Goal: Navigation & Orientation: Find specific page/section

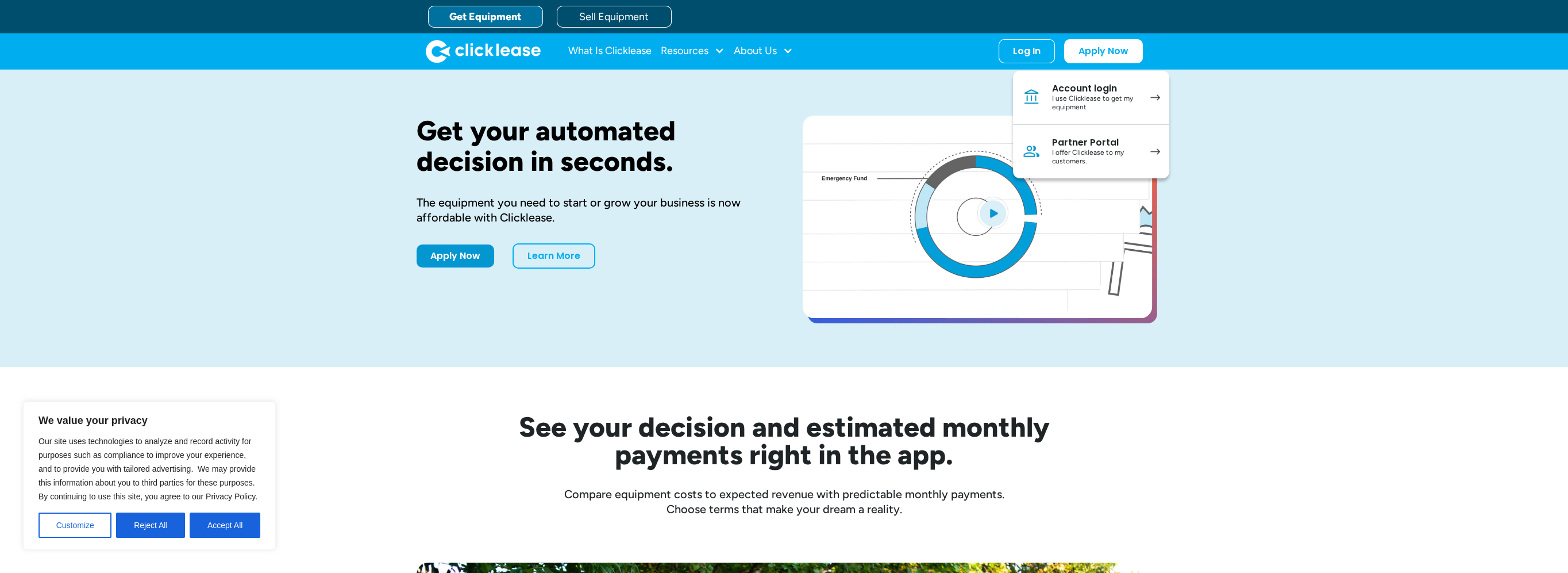
click at [1113, 96] on div "I use Clicklease to get my equipment" at bounding box center [1095, 102] width 86 height 17
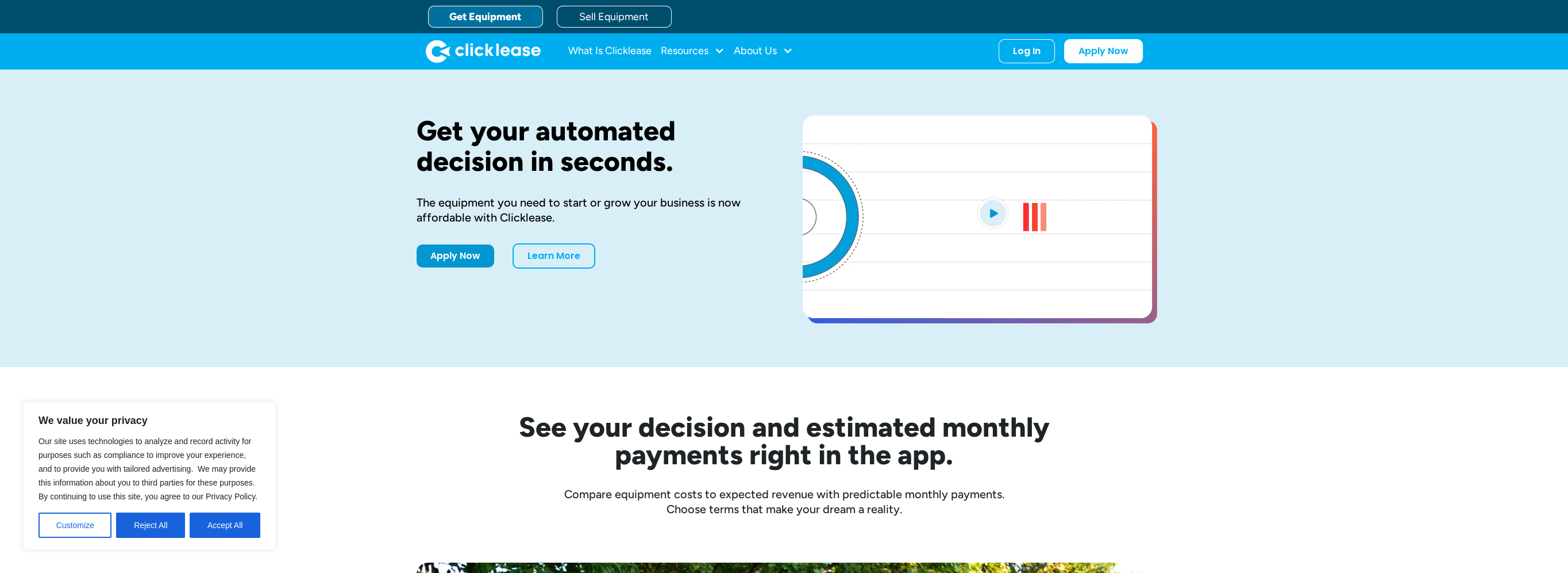
click at [459, 55] on div "Log In Account login I use Clicklease to get my equipment Partner Portal I offe…" at bounding box center [1026, 51] width 57 height 24
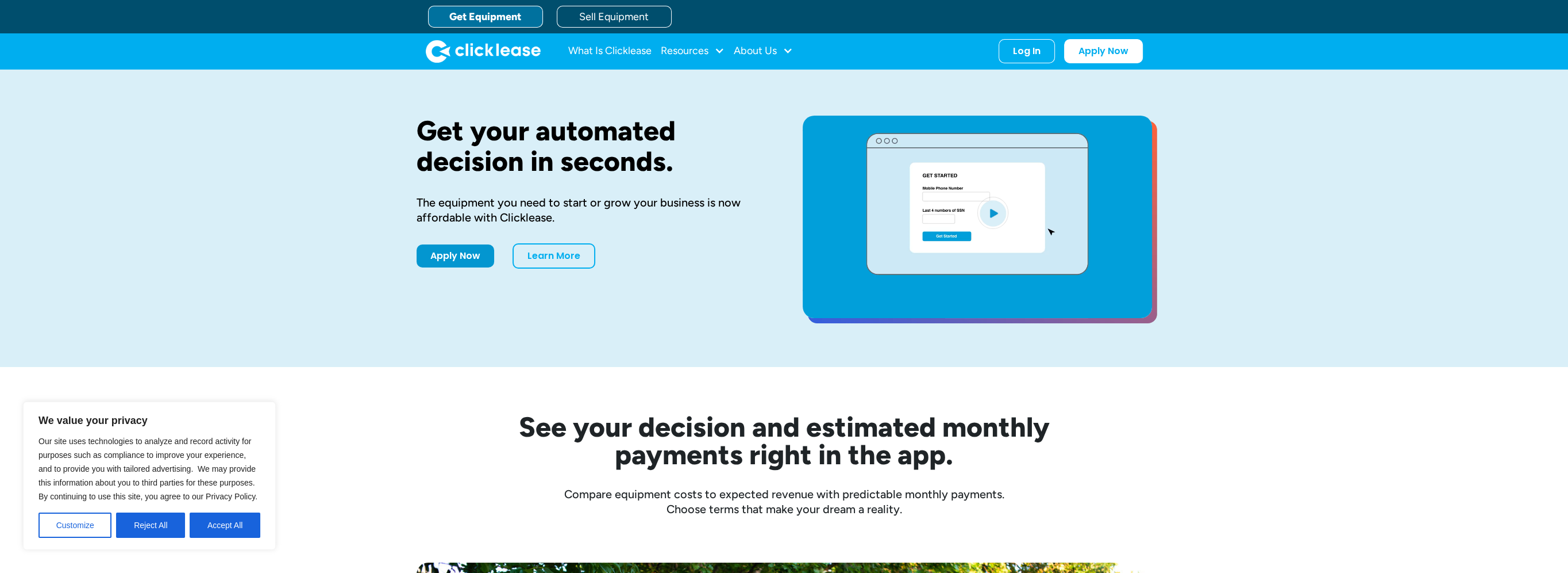
click at [459, 47] on div "Log In" at bounding box center [1026, 52] width 27 height 12
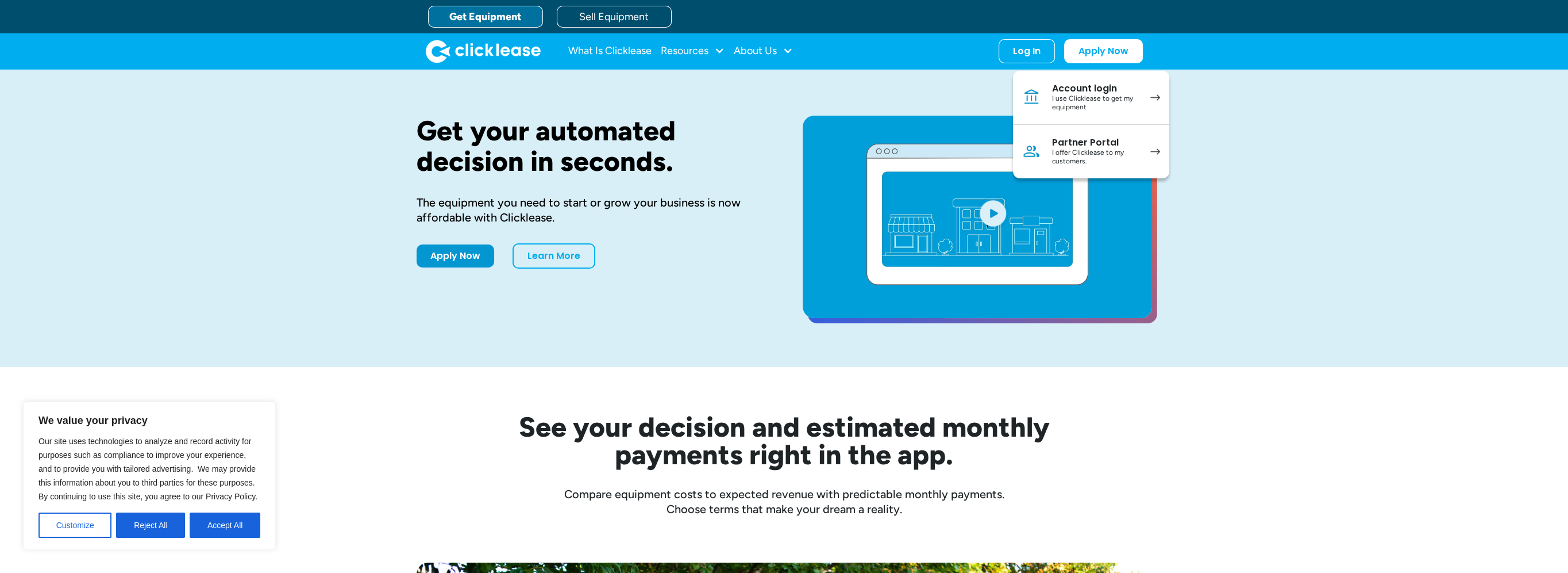
click at [459, 101] on div "I use Clicklease to get my equipment" at bounding box center [1095, 102] width 86 height 17
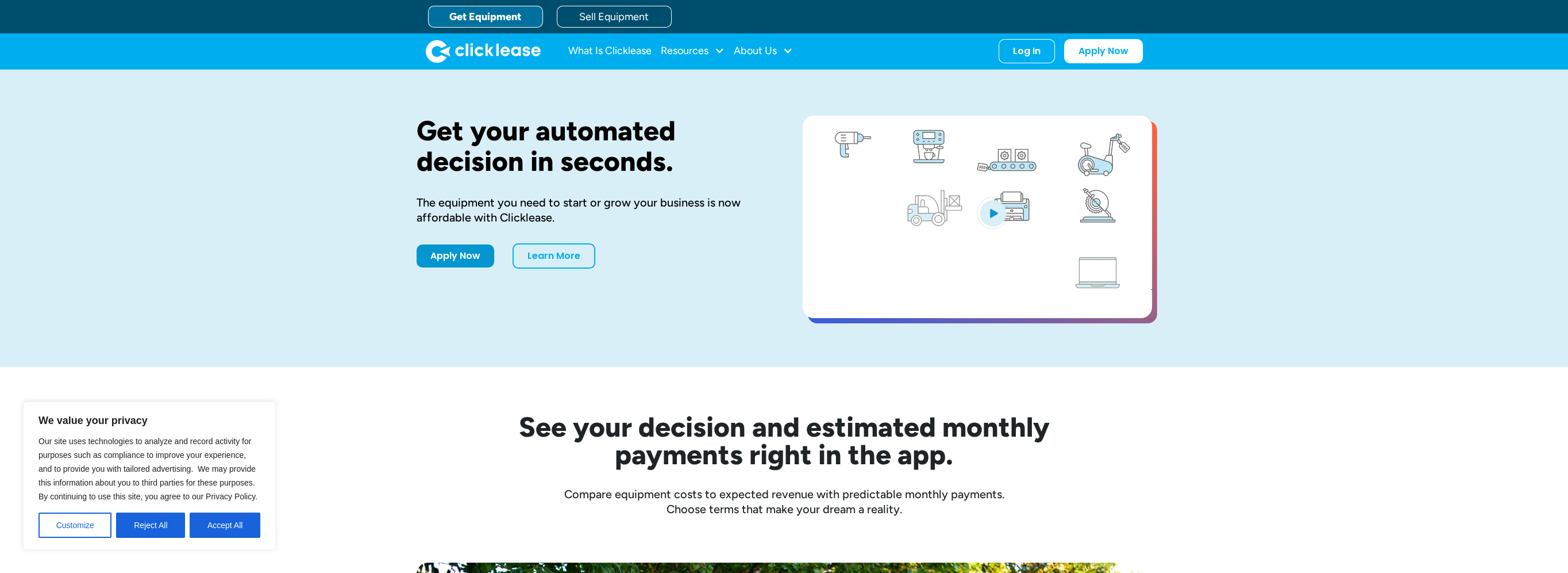
click at [1030, 51] on div "Log In" at bounding box center [1026, 52] width 27 height 12
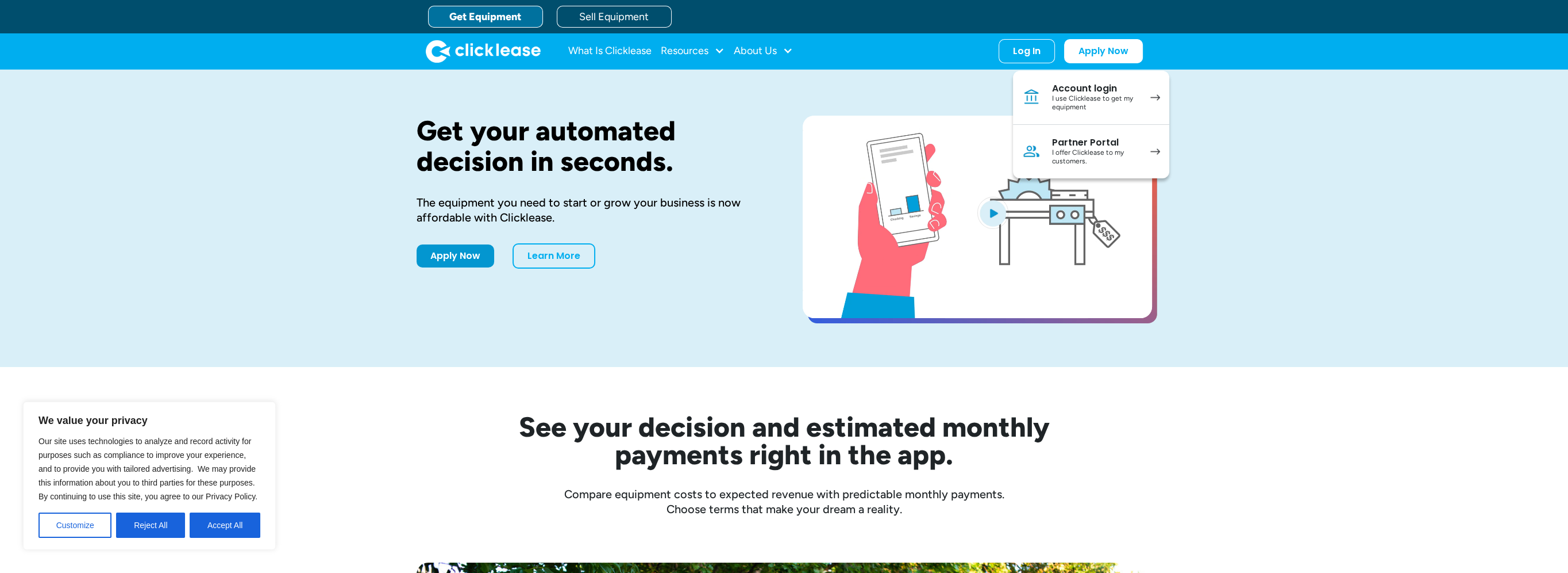
click at [1059, 88] on div "Account login" at bounding box center [1095, 89] width 86 height 12
